Goal: Book appointment/travel/reservation

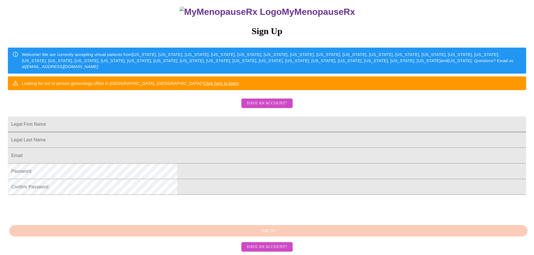
scroll to position [98, 0]
click at [240, 117] on input "Legal First Name" at bounding box center [267, 125] width 518 height 16
click at [241, 117] on input "Legal First Name" at bounding box center [267, 125] width 518 height 16
type input "[PERSON_NAME]"
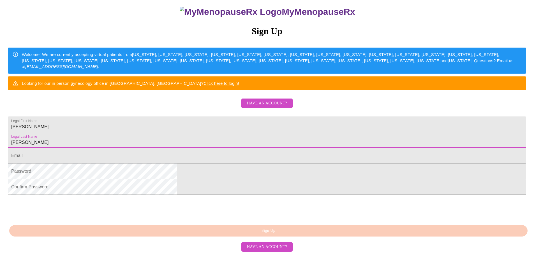
type input "[PERSON_NAME]"
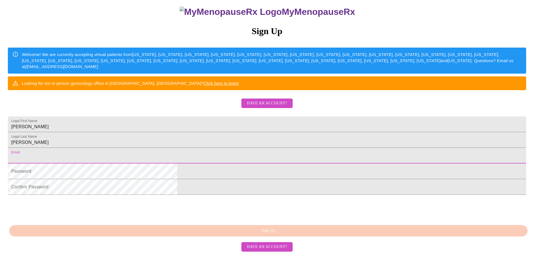
click at [199, 148] on input "Legal First Name" at bounding box center [267, 156] width 518 height 16
type input "[EMAIL_ADDRESS][DOMAIN_NAME]"
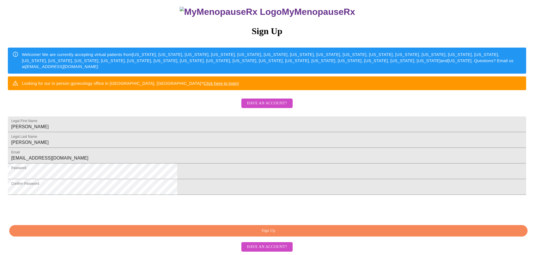
click at [273, 227] on button "Sign Up" at bounding box center [268, 230] width 518 height 11
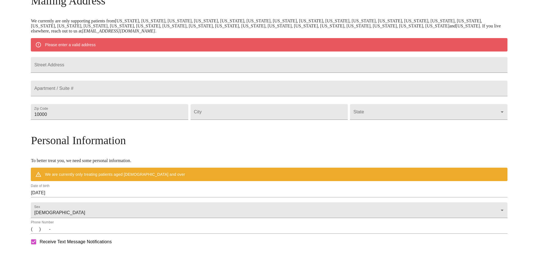
scroll to position [77, 0]
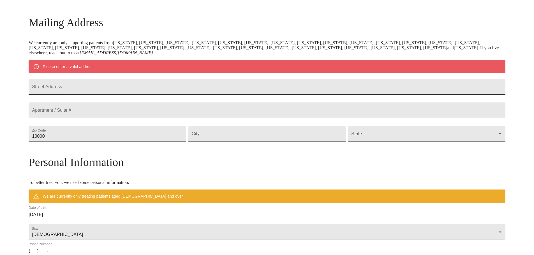
click at [177, 91] on input "Street Address" at bounding box center [267, 87] width 477 height 16
type input "[STREET_ADDRESS]"
click at [158, 142] on input "10000" at bounding box center [107, 134] width 157 height 16
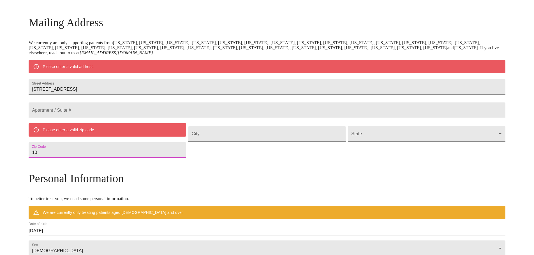
type input "1"
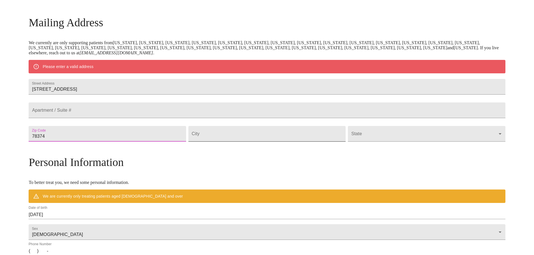
type input "78374"
click at [242, 142] on input "Street Address" at bounding box center [266, 134] width 157 height 16
type input "[GEOGRAPHIC_DATA]"
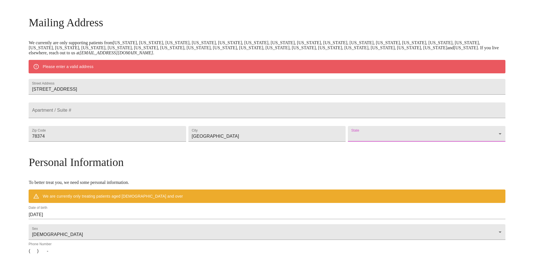
click at [434, 147] on body "MyMenopauseRx Welcome to MyMenopauseRx Since it's your first time here, you'll …" at bounding box center [267, 144] width 530 height 437
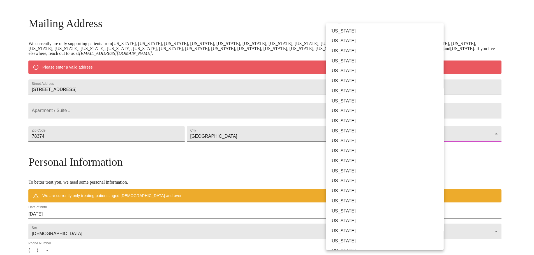
scroll to position [224, 0]
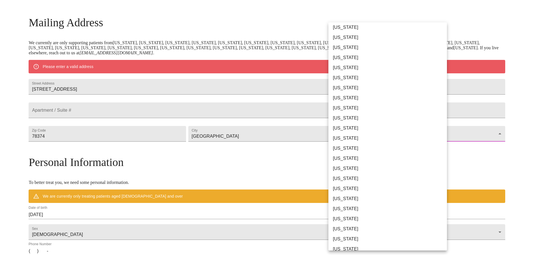
click at [349, 227] on li "[US_STATE]" at bounding box center [390, 229] width 123 height 10
type input "[US_STATE]"
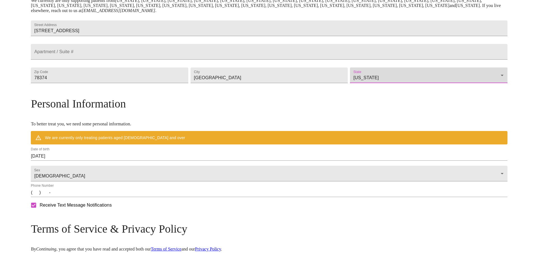
scroll to position [133, 0]
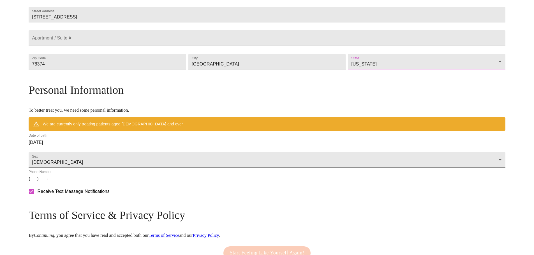
click at [131, 147] on div "Date of birth [DEMOGRAPHIC_DATA]" at bounding box center [267, 140] width 477 height 13
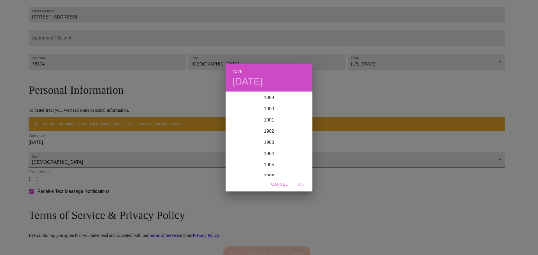
scroll to position [1380, 0]
click at [131, 149] on div "2025 [DATE] 1900 1901 1902 1903 1904 1905 1906 1907 1908 1909 1910 1911 1912 19…" at bounding box center [269, 127] width 538 height 255
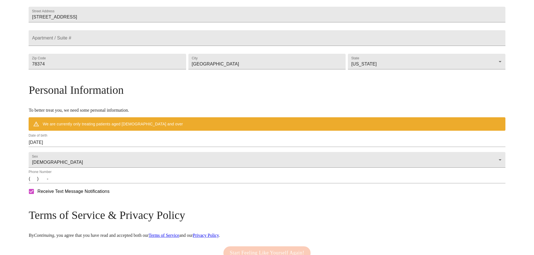
click at [151, 147] on input "[DATE]" at bounding box center [267, 142] width 477 height 9
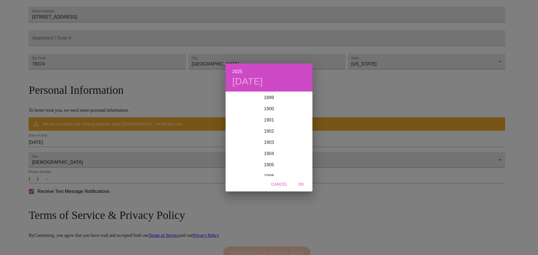
click at [151, 155] on div "2025 [DATE] 1900 1901 1902 1903 1904 1905 1906 1907 1908 1909 1910 1911 1912 19…" at bounding box center [269, 127] width 538 height 255
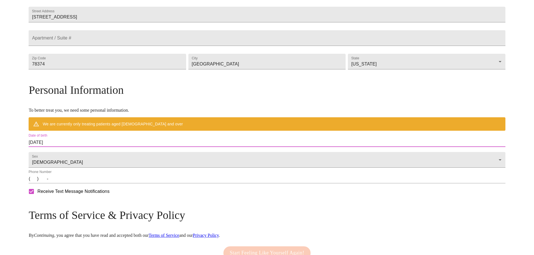
click at [153, 147] on input "[DATE]" at bounding box center [267, 142] width 477 height 9
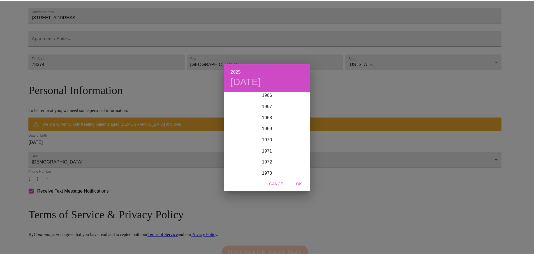
scroll to position [921, 0]
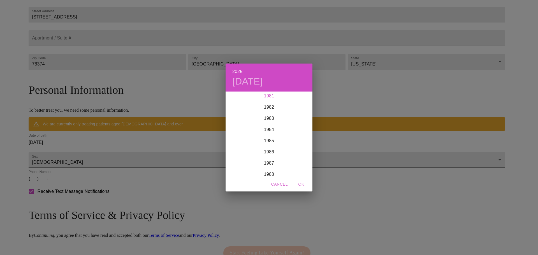
click at [271, 97] on div "1981" at bounding box center [269, 96] width 87 height 11
click at [267, 103] on div "Feb" at bounding box center [269, 102] width 29 height 21
click at [269, 121] on p "4" at bounding box center [269, 122] width 2 height 6
click at [300, 181] on span "OK" at bounding box center [301, 184] width 13 height 7
type input "[DATE]"
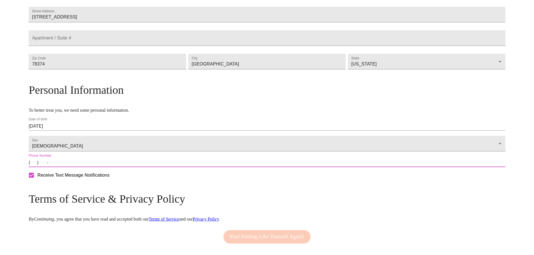
click at [102, 167] on input "(   )    -" at bounding box center [267, 162] width 477 height 9
type input "[PHONE_NUMBER]"
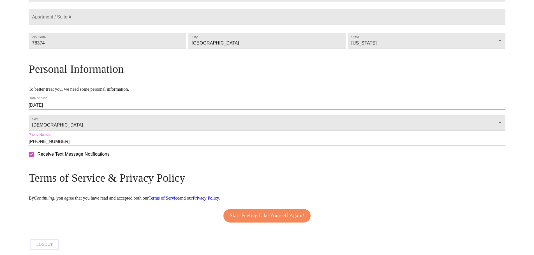
click at [267, 214] on span "Start Feeling Like Yourself Again!" at bounding box center [267, 216] width 75 height 9
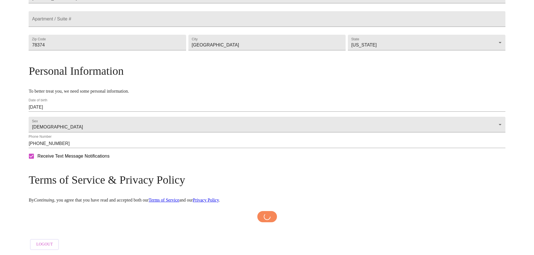
scroll to position [168, 0]
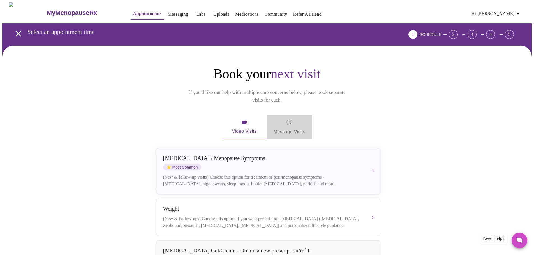
click at [285, 121] on span "💬 Message Visits" at bounding box center [290, 127] width 32 height 17
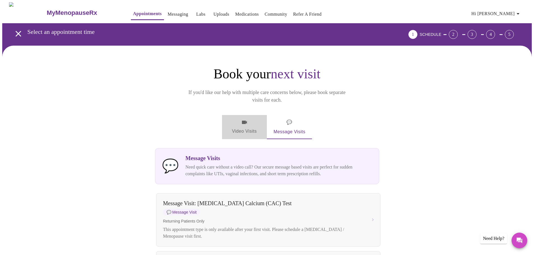
click at [245, 121] on span "Video Visits" at bounding box center [244, 127] width 31 height 16
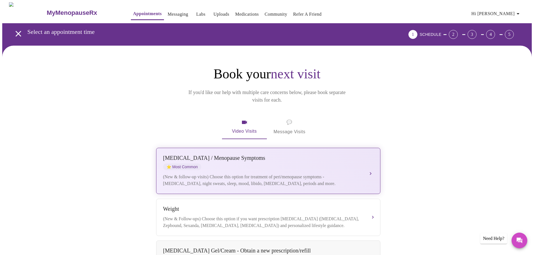
click at [252, 174] on div "(New & follow-up visits) Choose this option for treatment of peri/menopause sym…" at bounding box center [262, 180] width 199 height 13
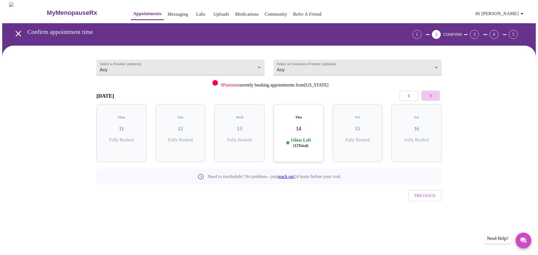
click at [434, 96] on icon "button" at bounding box center [431, 96] width 7 height 7
click at [432, 94] on icon "button" at bounding box center [431, 96] width 7 height 7
click at [412, 95] on icon "button" at bounding box center [409, 96] width 7 height 7
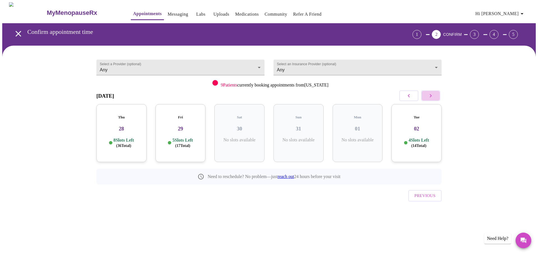
click at [430, 95] on icon "button" at bounding box center [431, 96] width 7 height 7
click at [407, 94] on icon "button" at bounding box center [409, 96] width 7 height 7
click at [190, 128] on div "Fri 29 5 Slots Left ( 17 Total)" at bounding box center [181, 133] width 50 height 58
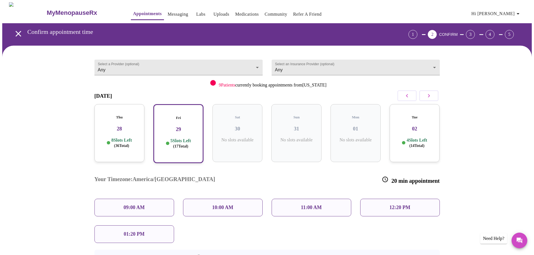
click at [132, 127] on div "Thu 28 8 Slots Left ( 36 Total)" at bounding box center [119, 133] width 50 height 58
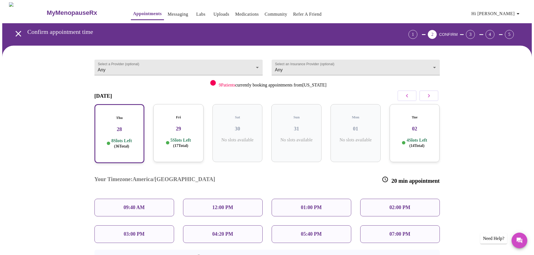
click at [312, 232] on p "05:40 PM" at bounding box center [311, 235] width 21 height 6
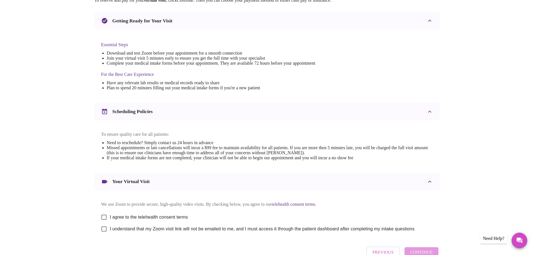
scroll to position [140, 0]
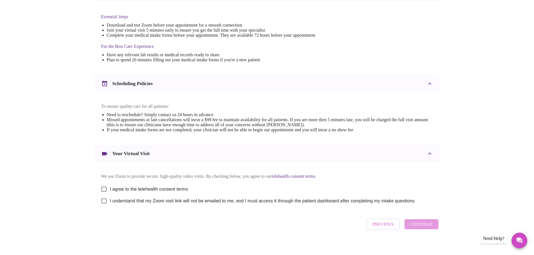
click at [104, 193] on input "I agree to the telehealth consent terms" at bounding box center [104, 190] width 12 height 12
checkbox input "true"
click at [105, 207] on input "I understand that my Zoom visit link will not be emailed to me, and I must acce…" at bounding box center [104, 201] width 12 height 12
checkbox input "true"
click at [423, 228] on span "Continue" at bounding box center [421, 224] width 22 height 7
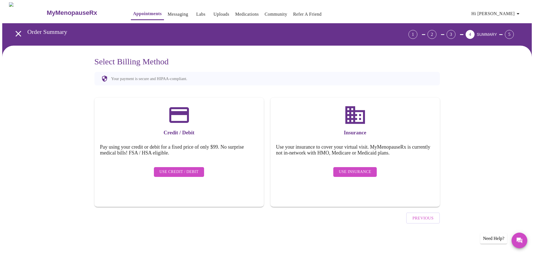
scroll to position [0, 0]
click at [348, 169] on span "Use Insurance" at bounding box center [357, 172] width 32 height 7
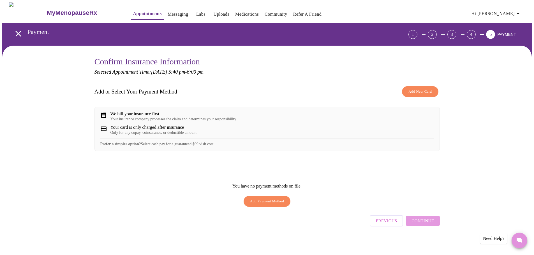
click at [519, 240] on icon "Messages" at bounding box center [520, 241] width 6 height 6
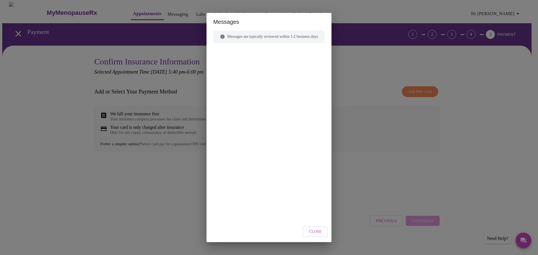
click at [319, 232] on span "Close" at bounding box center [315, 232] width 13 height 7
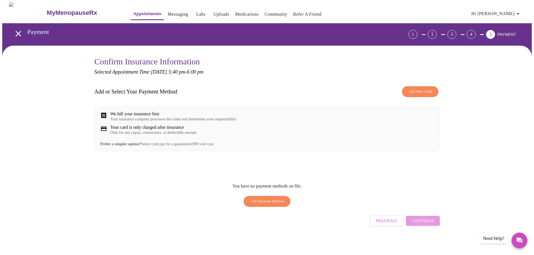
click at [494, 239] on div "Need Help?" at bounding box center [493, 239] width 27 height 11
click at [407, 91] on button "Add New Card" at bounding box center [420, 91] width 36 height 11
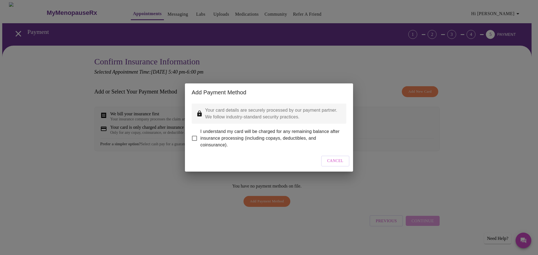
click at [194, 136] on input "I understand my card will be charged for any remaining balance after insurance …" at bounding box center [195, 139] width 12 height 12
checkbox input "true"
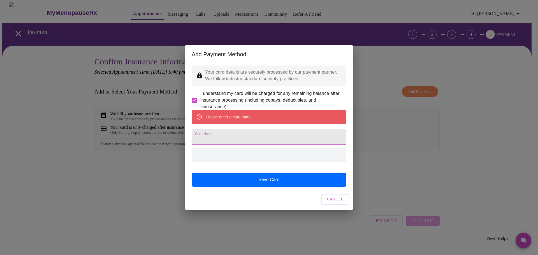
click at [219, 139] on input "Card Name" at bounding box center [269, 138] width 155 height 16
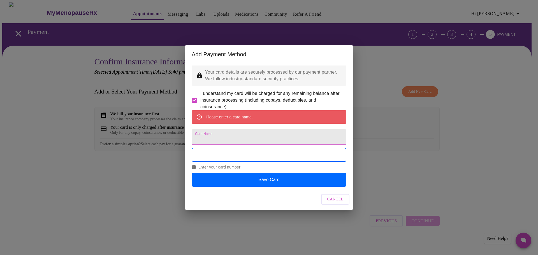
click at [219, 139] on input "Card Name" at bounding box center [269, 138] width 155 height 16
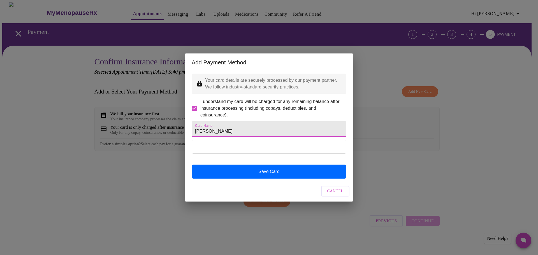
type input "[PERSON_NAME]"
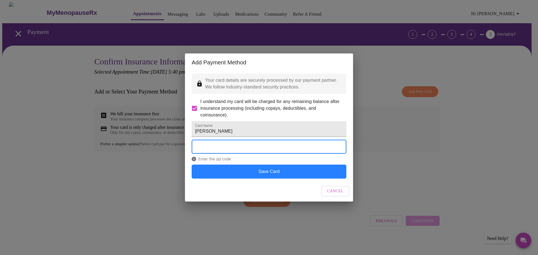
click at [272, 179] on button "Save Card" at bounding box center [269, 172] width 155 height 14
click at [291, 179] on button "Save Card" at bounding box center [269, 172] width 155 height 14
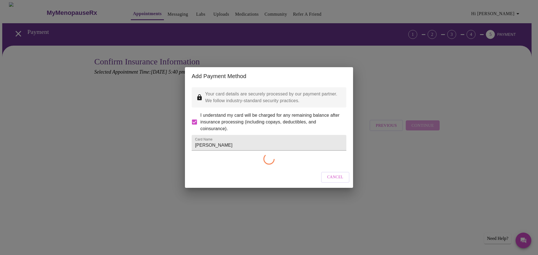
checkbox input "false"
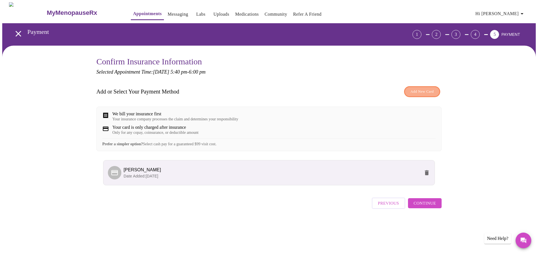
click at [417, 90] on span "Add New Card" at bounding box center [422, 92] width 23 height 6
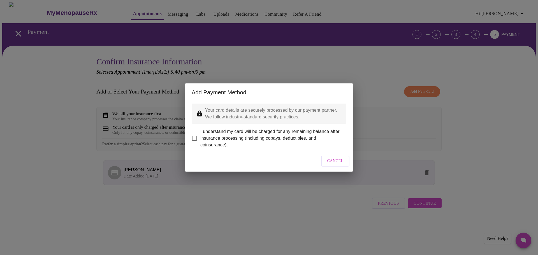
click at [326, 163] on button "Cancel" at bounding box center [335, 161] width 29 height 11
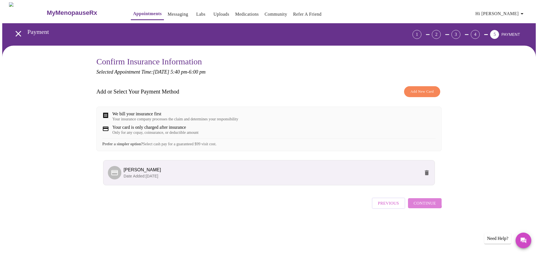
click at [418, 207] on span "Continue" at bounding box center [425, 203] width 22 height 7
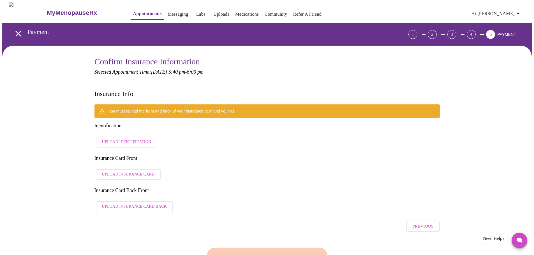
click at [147, 139] on span "Upload Identification" at bounding box center [126, 142] width 49 height 7
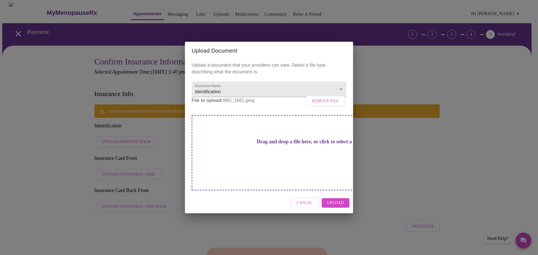
click at [331, 200] on span "Upload" at bounding box center [335, 203] width 17 height 7
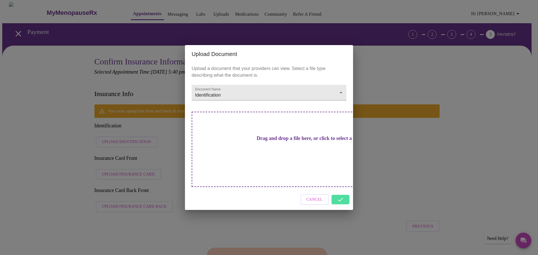
click at [395, 74] on div "Upload Document Upload a document that your providers can view. Select a file t…" at bounding box center [269, 127] width 538 height 255
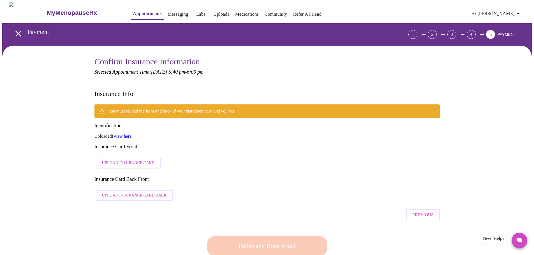
click at [139, 160] on span "Upload Insurance Card" at bounding box center [128, 163] width 53 height 7
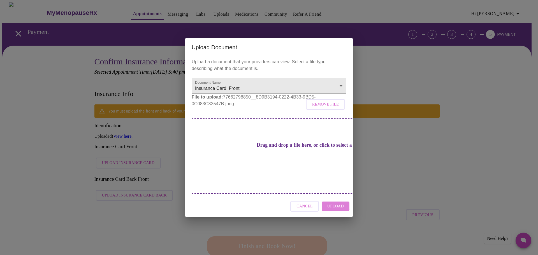
click at [332, 203] on span "Upload" at bounding box center [335, 206] width 17 height 7
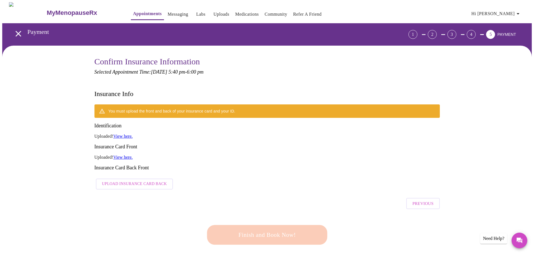
click at [121, 181] on span "Upload Insurance Card Back" at bounding box center [134, 184] width 65 height 7
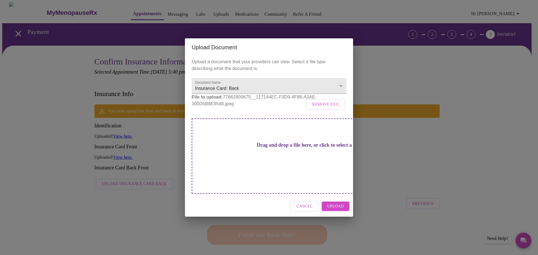
click at [336, 203] on span "Upload" at bounding box center [335, 206] width 17 height 7
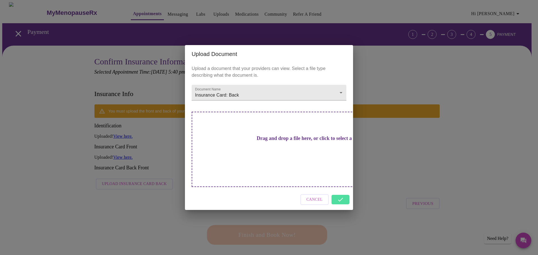
click at [372, 169] on div "Upload Document Upload a document that your providers can view. Select a file t…" at bounding box center [269, 127] width 538 height 255
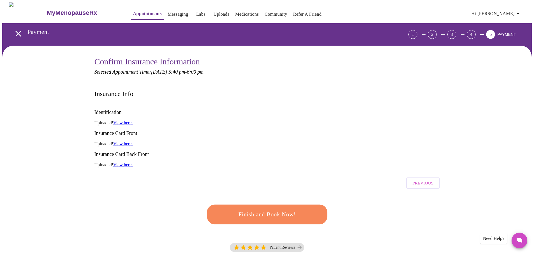
click at [300, 209] on span "Finish and Book Now!" at bounding box center [267, 214] width 106 height 11
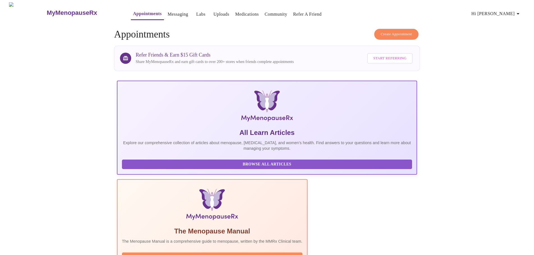
click at [168, 12] on link "Messaging" at bounding box center [178, 14] width 20 height 8
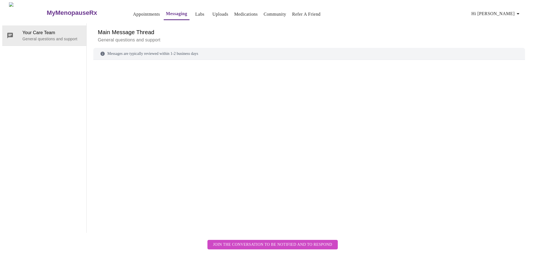
scroll to position [21, 0]
